Goal: Transaction & Acquisition: Subscribe to service/newsletter

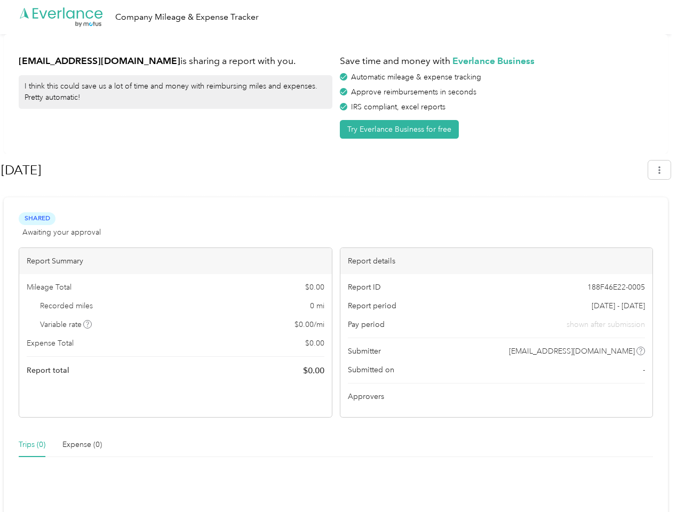
click at [340, 256] on div "Report details" at bounding box center [496, 261] width 312 height 26
click at [338, 17] on div ".cls-1 { fill: #00adee; } .cls-2 { fill: #fff; } .cls-3 { fill: #707372; } .cls…" at bounding box center [335, 17] width 671 height 34
click at [401, 129] on button "Try Everlance Business for free" at bounding box center [399, 129] width 119 height 19
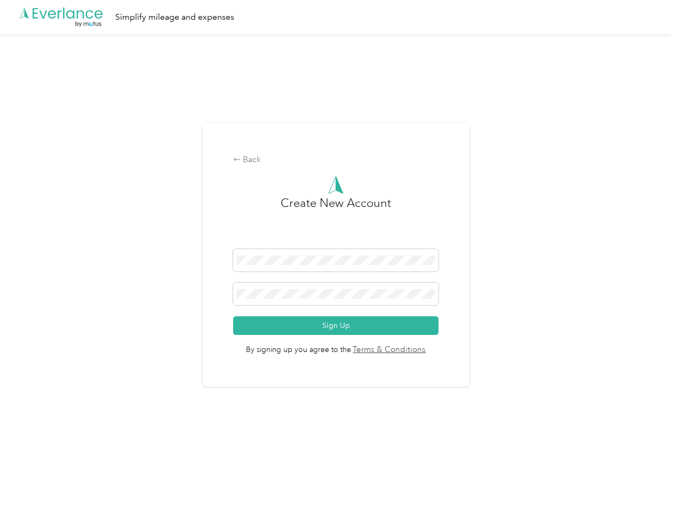
click at [324, 170] on div "Back Create New Account Sign Up By signing up you agree to the Terms & Conditio…" at bounding box center [336, 255] width 267 height 264
click at [664, 170] on div "Back Create New Account Sign Up By signing up you agree to the Terms & Conditio…" at bounding box center [335, 259] width 671 height 451
click at [88, 324] on div "Back Create New Account Sign Up By signing up you agree to the Terms & Conditio…" at bounding box center [335, 259] width 671 height 451
click at [420, 351] on link "Terms & Conditions" at bounding box center [388, 350] width 75 height 12
click at [32, 445] on div "Back Create New Account Sign Up By signing up you agree to the Terms & Conditio…" at bounding box center [335, 259] width 671 height 451
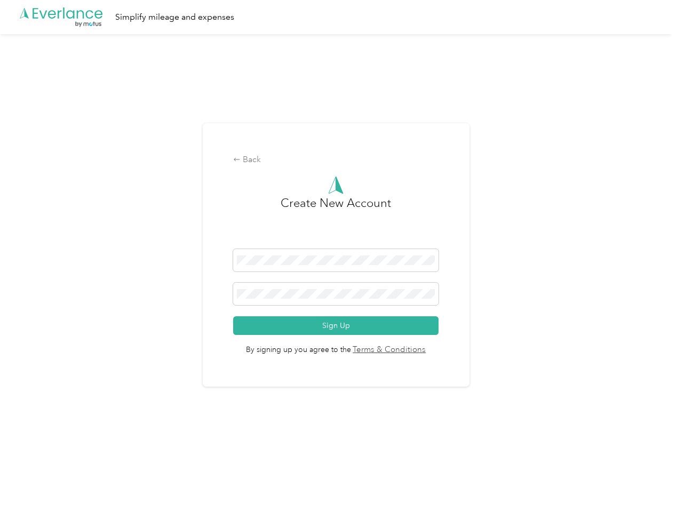
click at [82, 445] on div "Back Create New Account Sign Up By signing up you agree to the Terms & Conditio…" at bounding box center [335, 259] width 671 height 451
click at [574, 219] on div "Back Create New Account Sign Up By signing up you agree to the Terms & Conditio…" at bounding box center [335, 259] width 671 height 451
